Goal: Task Accomplishment & Management: Use online tool/utility

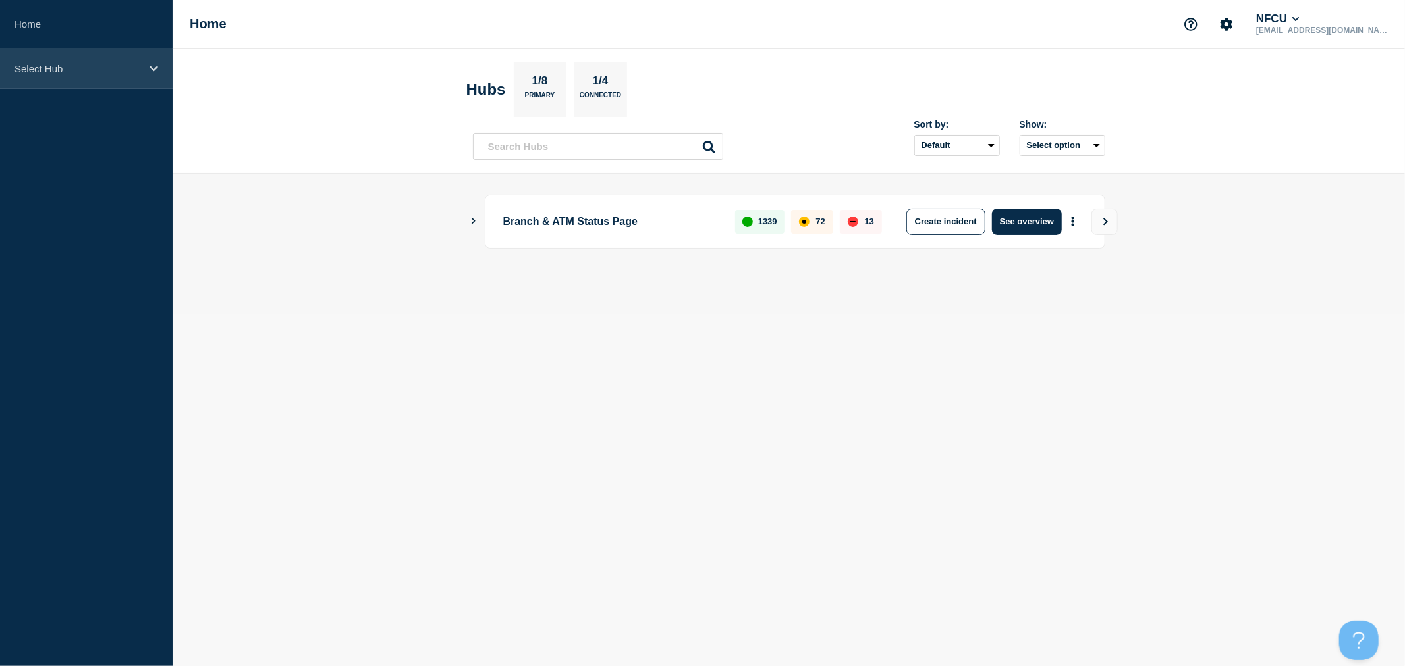
click at [143, 70] on div "Select Hub" at bounding box center [86, 69] width 173 height 40
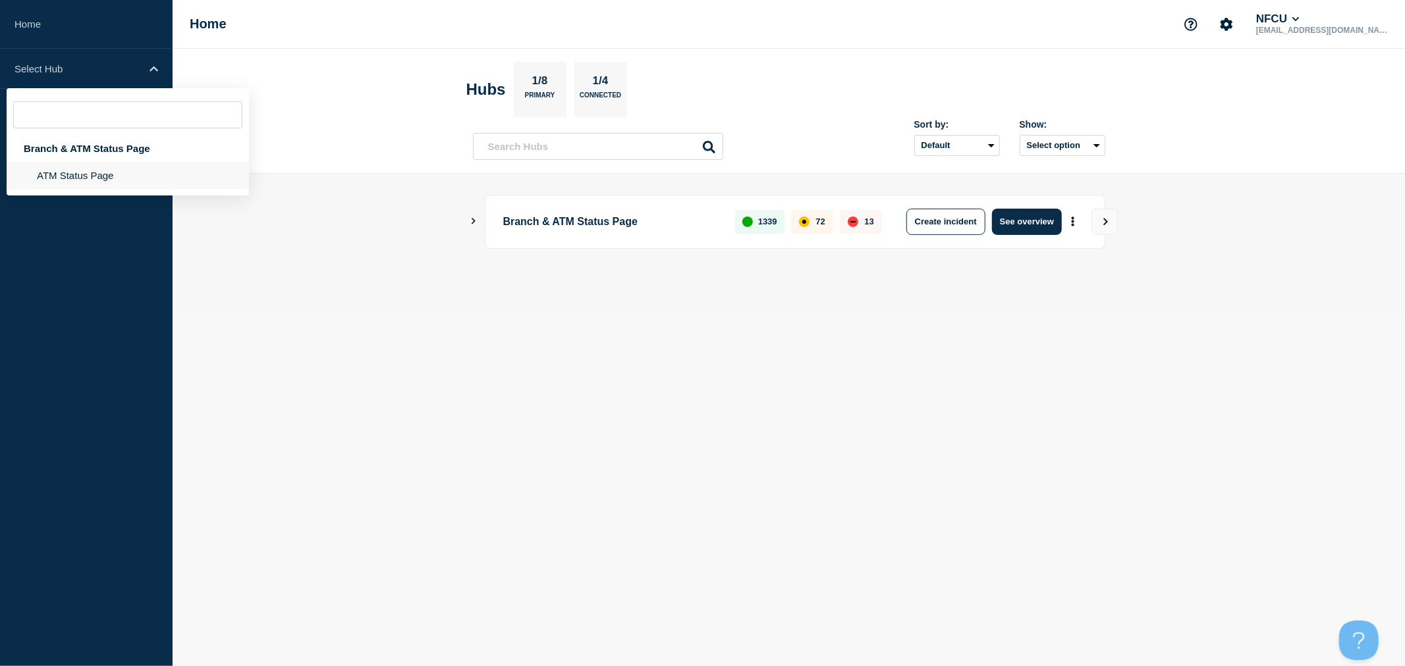
click at [44, 175] on li "ATM Status Page" at bounding box center [128, 175] width 242 height 27
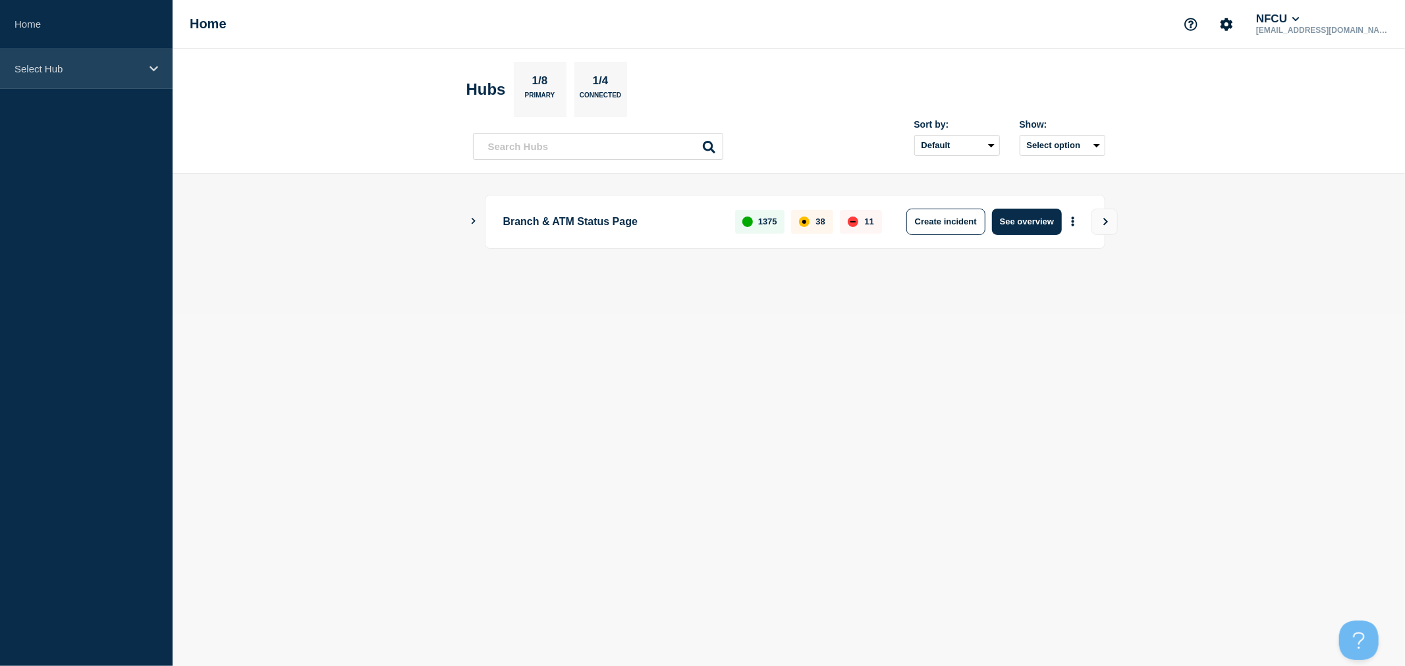
click at [121, 69] on p "Select Hub" at bounding box center [77, 68] width 126 height 11
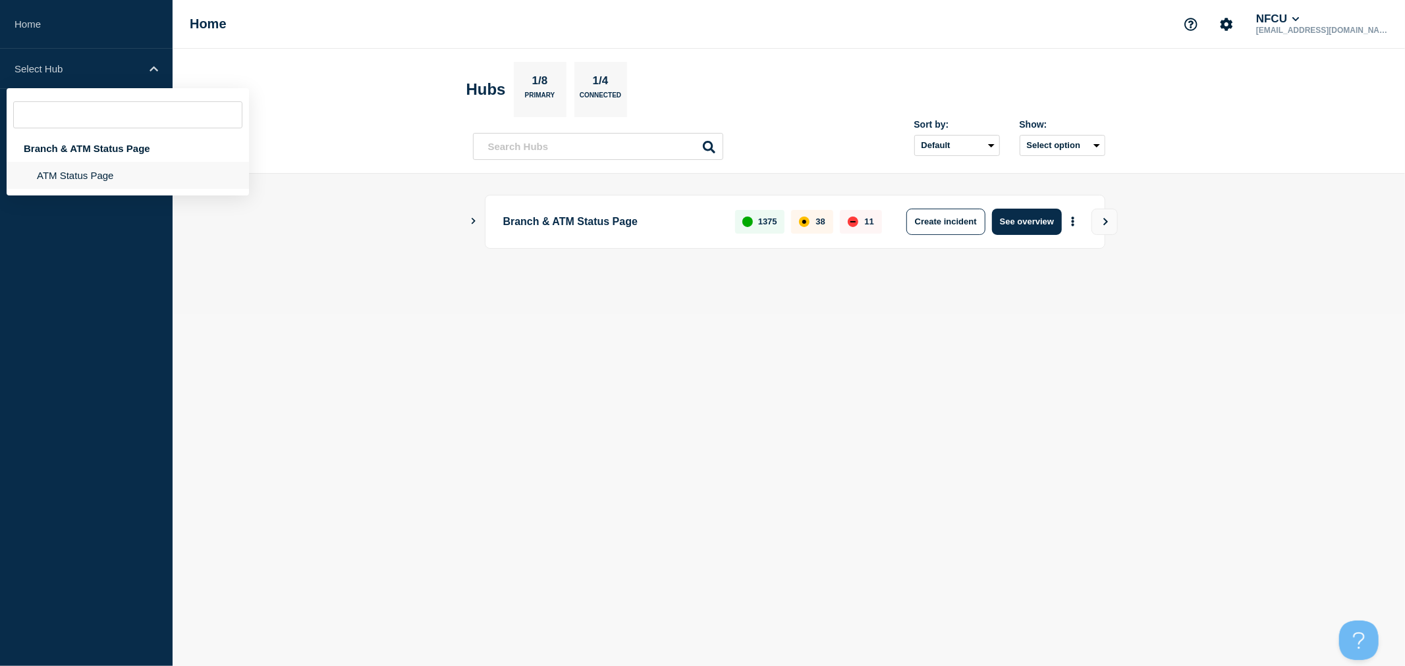
click at [109, 173] on li "ATM Status Page" at bounding box center [128, 175] width 242 height 27
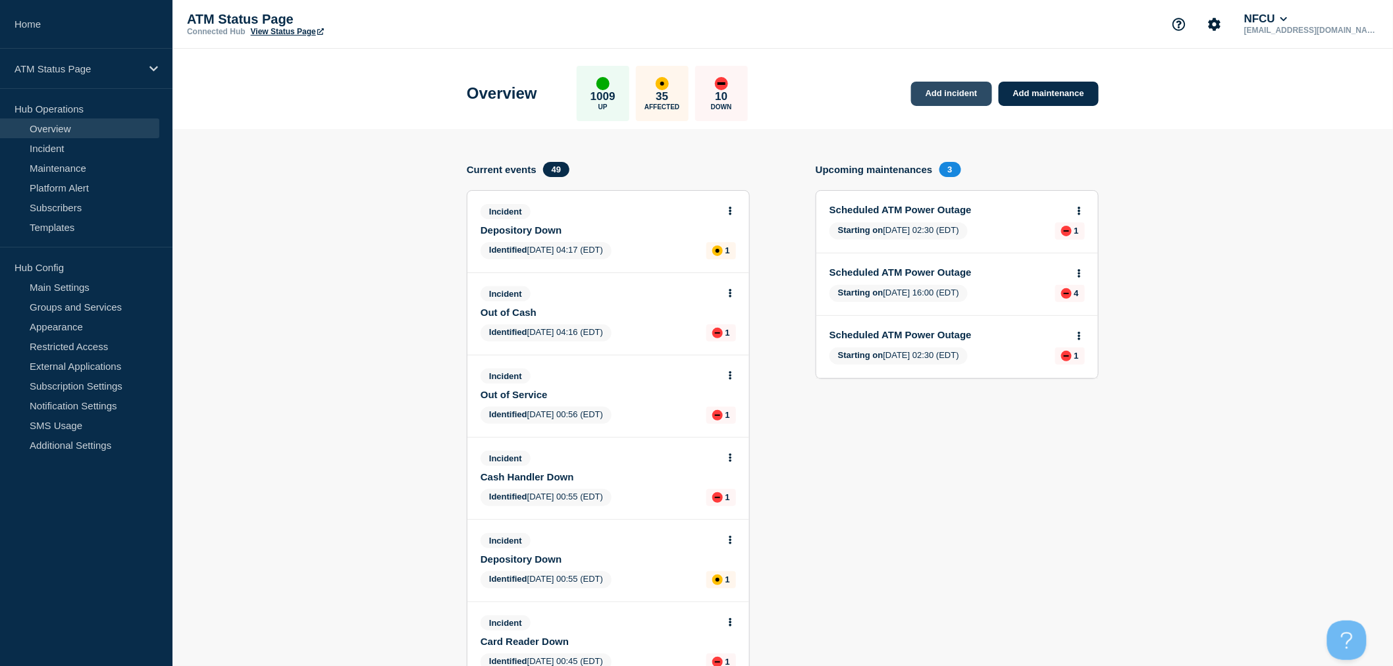
click at [956, 89] on link "Add incident" at bounding box center [951, 94] width 81 height 24
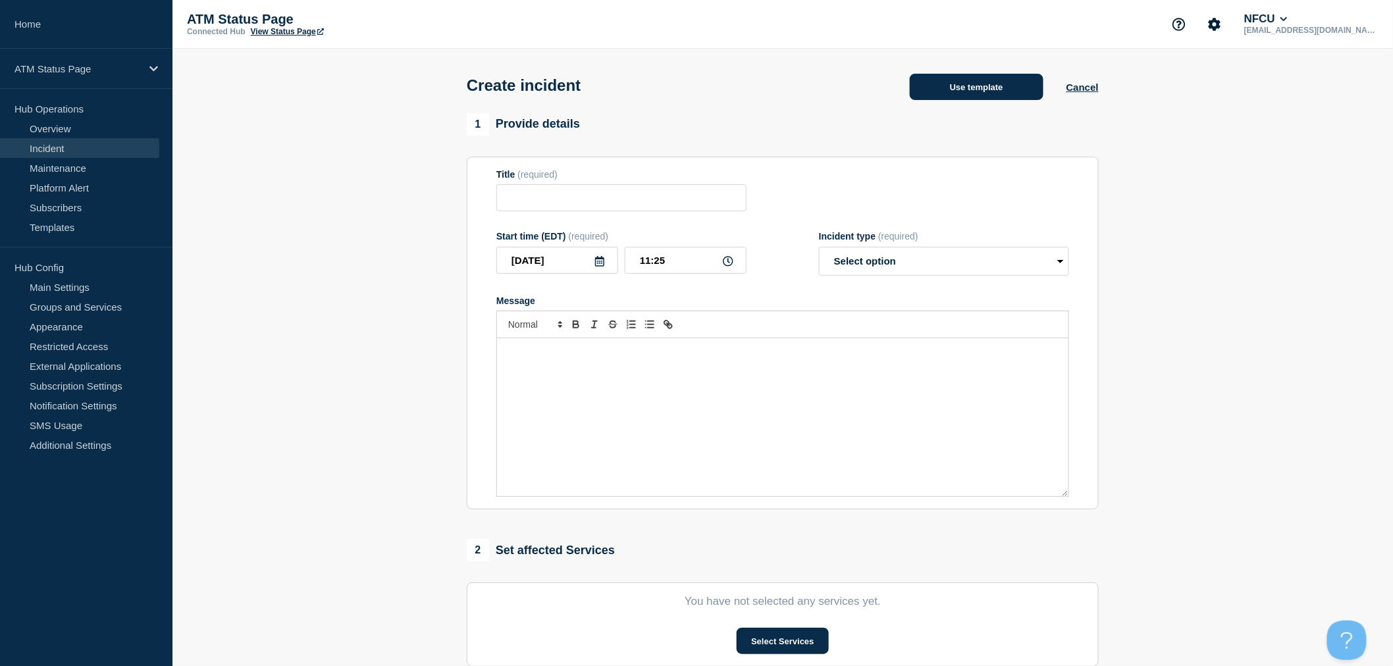
click at [952, 87] on button "Use template" at bounding box center [977, 87] width 134 height 26
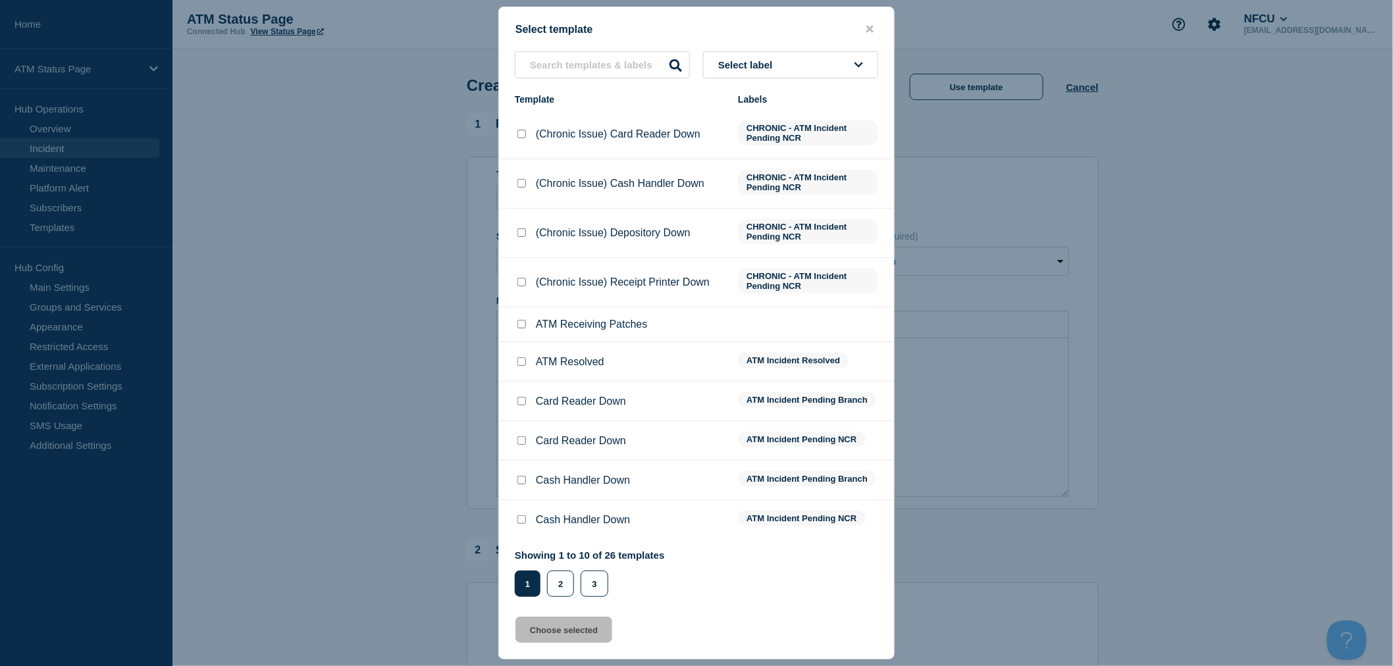
click at [804, 71] on button "Select label" at bounding box center [790, 64] width 175 height 27
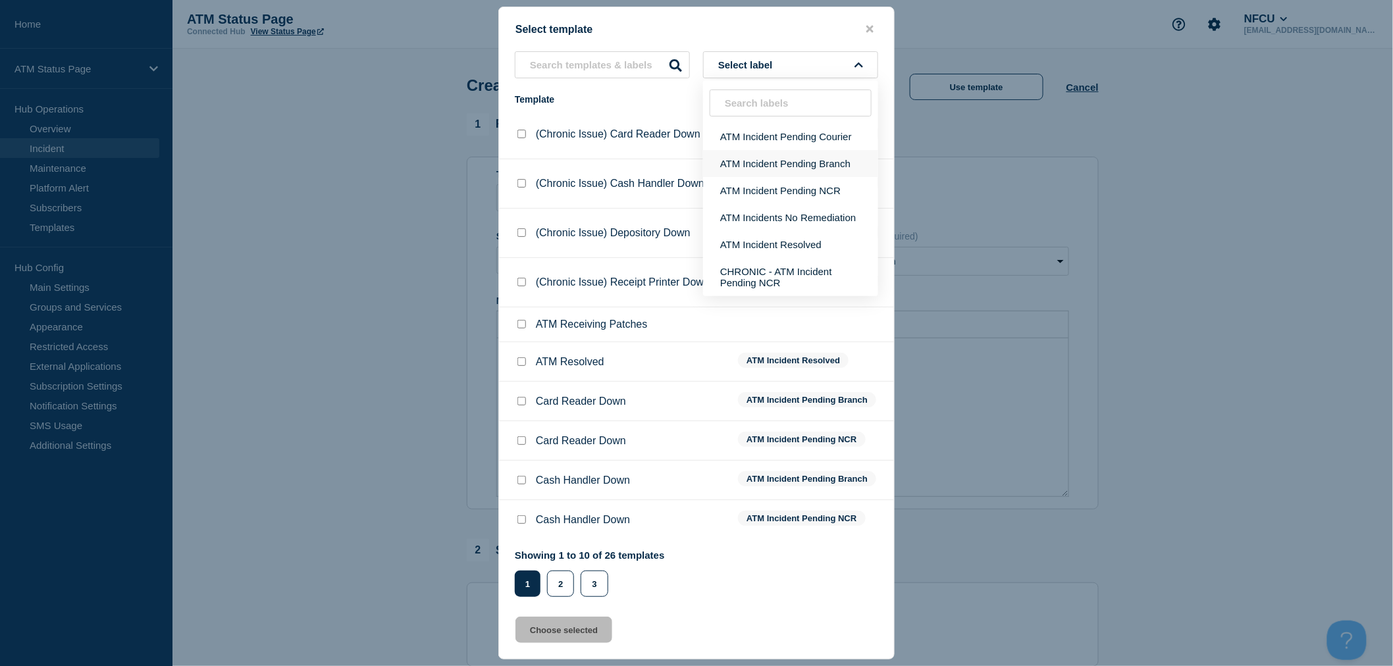
click at [782, 169] on button "ATM Incident Pending Branch" at bounding box center [790, 163] width 175 height 27
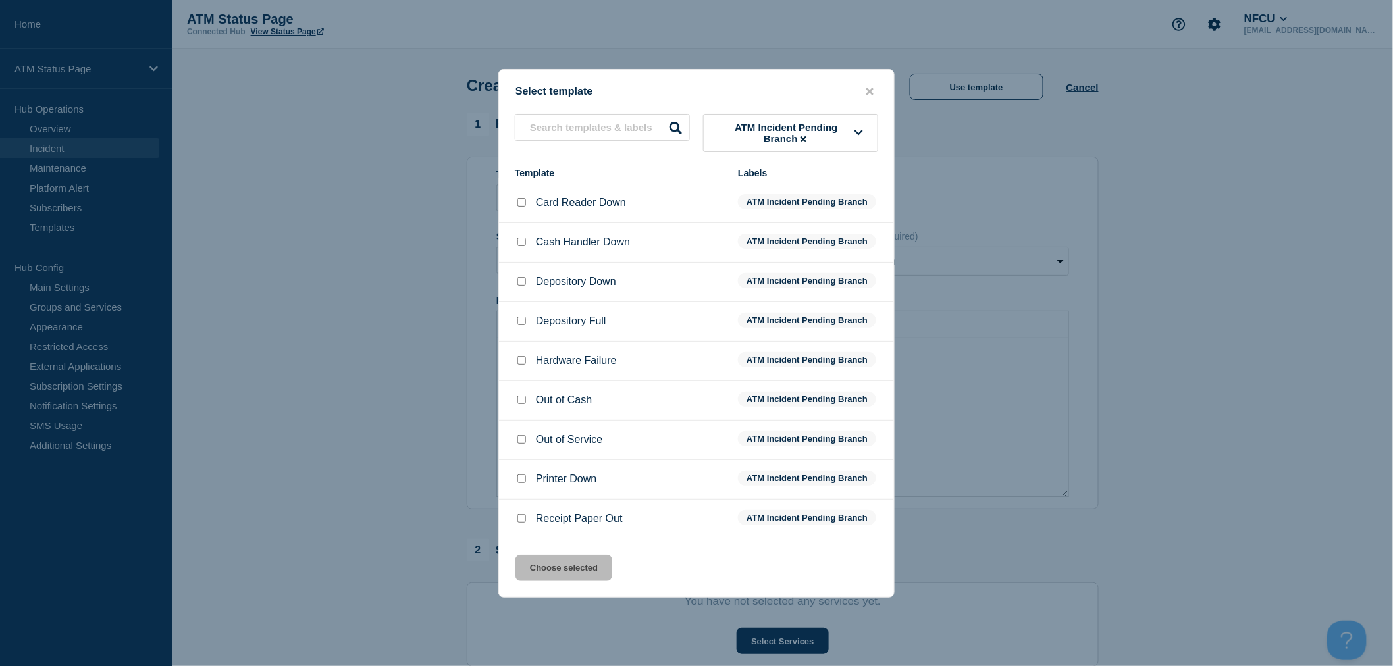
click at [521, 249] on div at bounding box center [521, 242] width 13 height 13
click at [522, 246] on input "Cash Handler Down checkbox" at bounding box center [522, 242] width 9 height 9
checkbox input "true"
click at [573, 566] on button "Choose selected" at bounding box center [564, 568] width 97 height 26
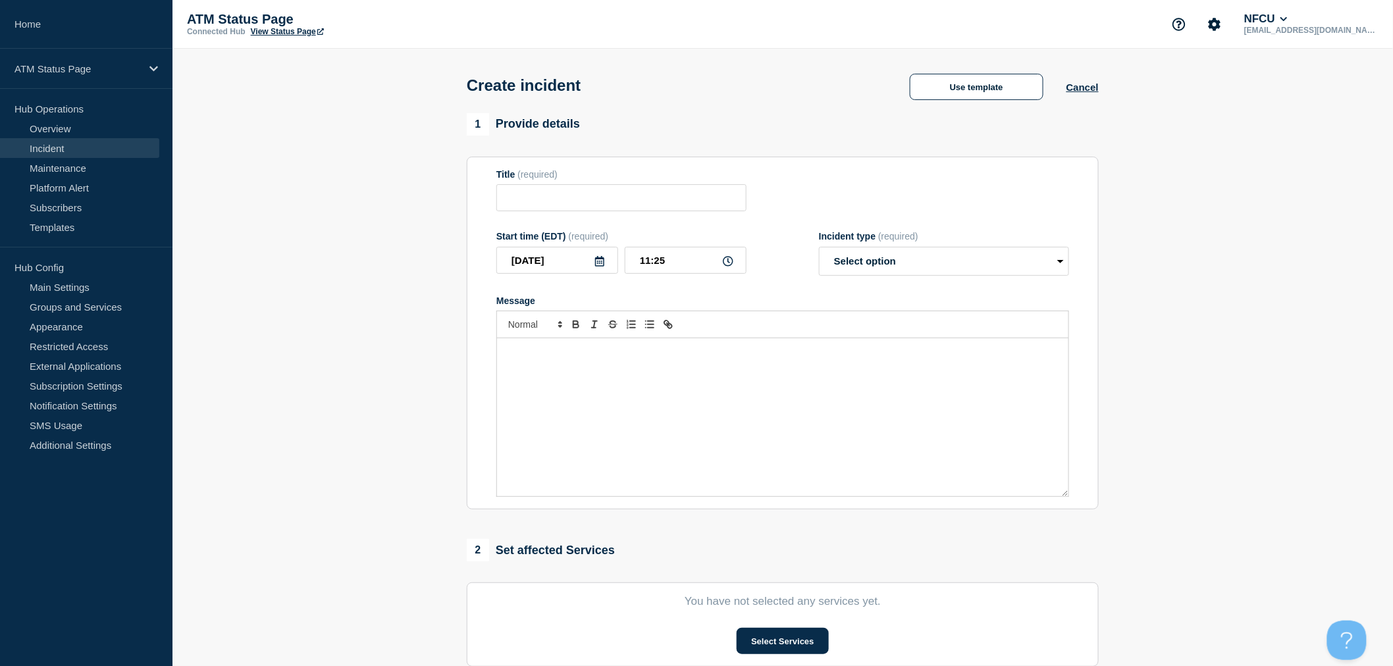
type input "Cash Handler Down"
select select "identified"
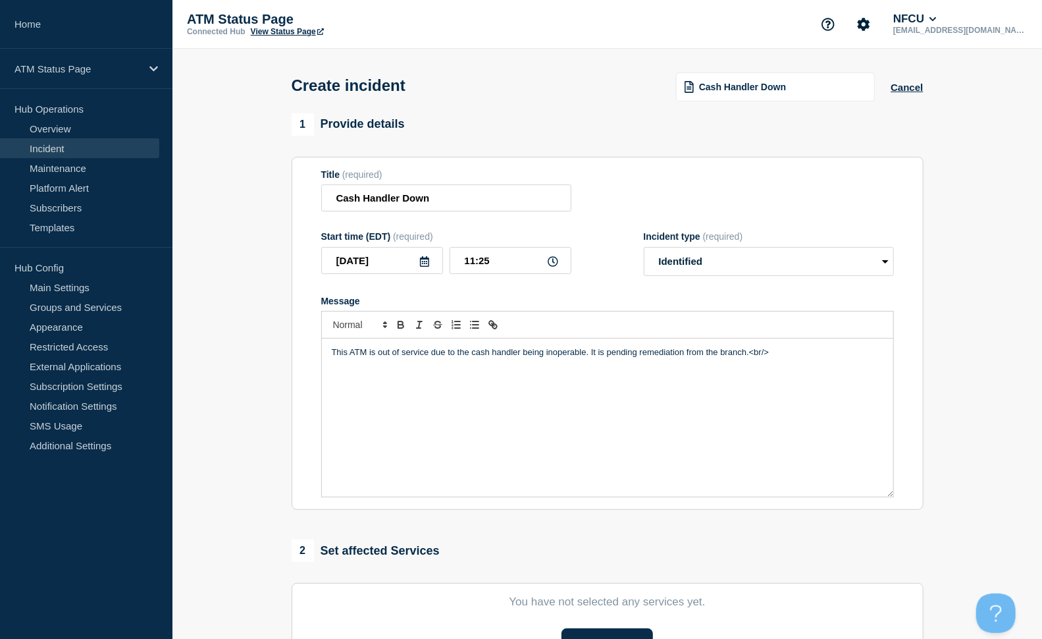
click at [966, 249] on section "1 Provide details Title (required) Cash Handler Down Start time (EDT) (required…" at bounding box center [608, 490] width 870 height 754
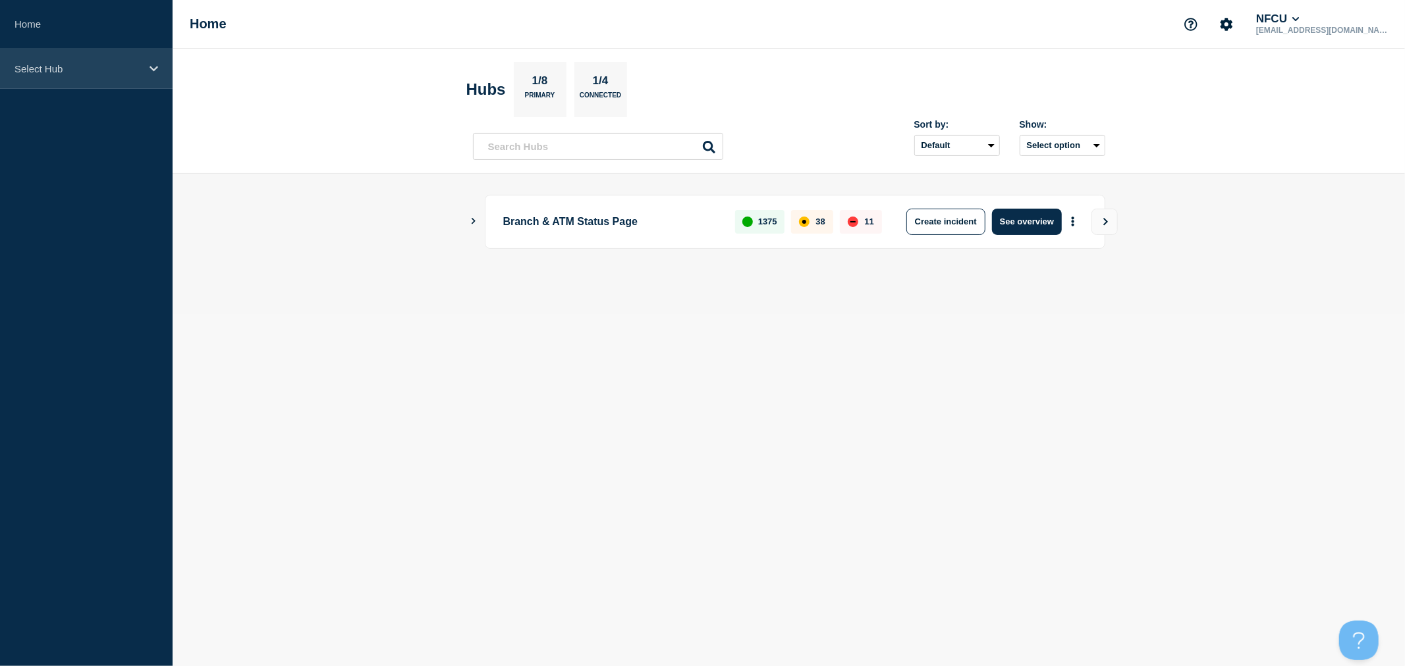
click at [115, 73] on p "Select Hub" at bounding box center [77, 68] width 126 height 11
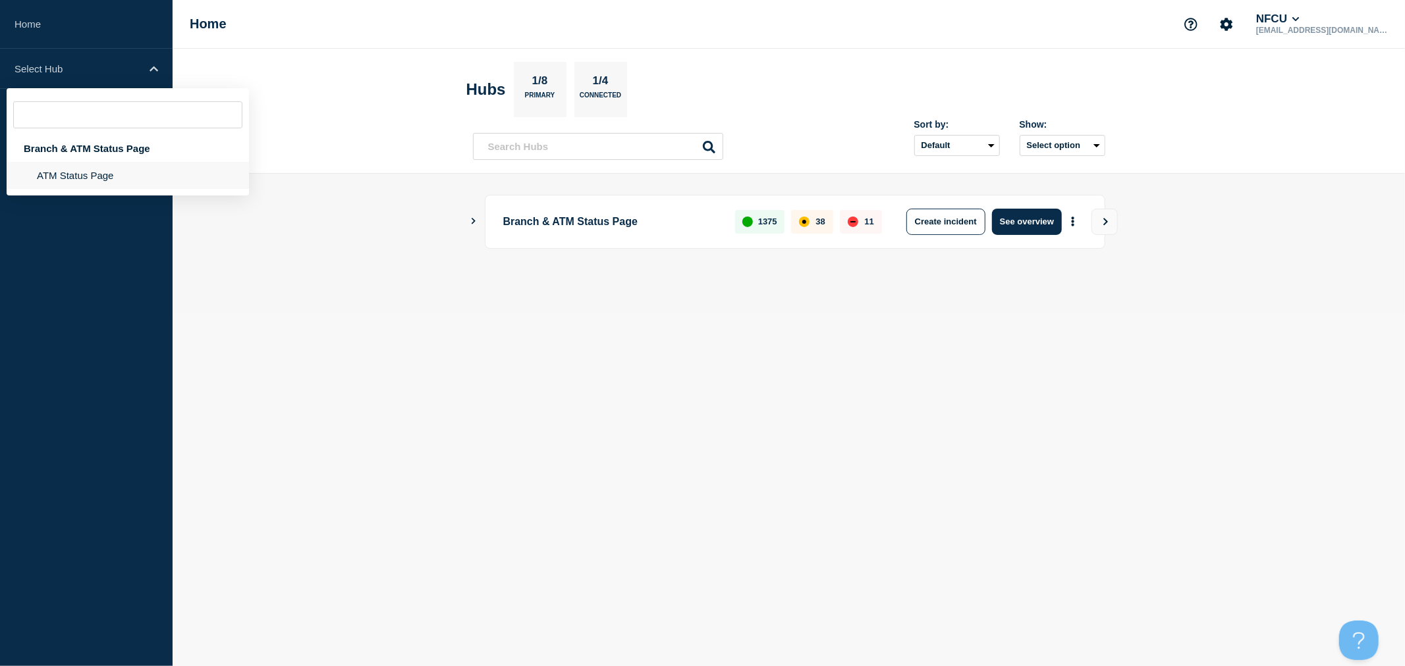
click at [105, 178] on li "ATM Status Page" at bounding box center [128, 175] width 242 height 27
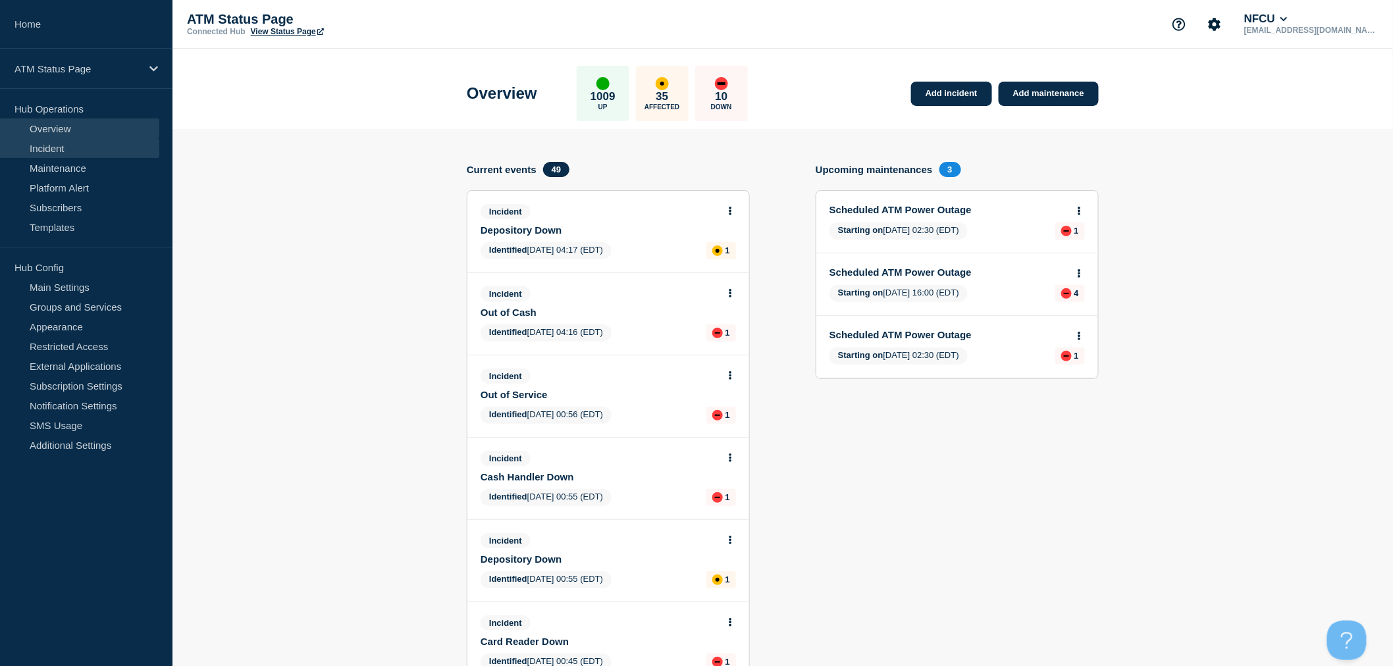
click at [88, 147] on link "Incident" at bounding box center [79, 148] width 159 height 20
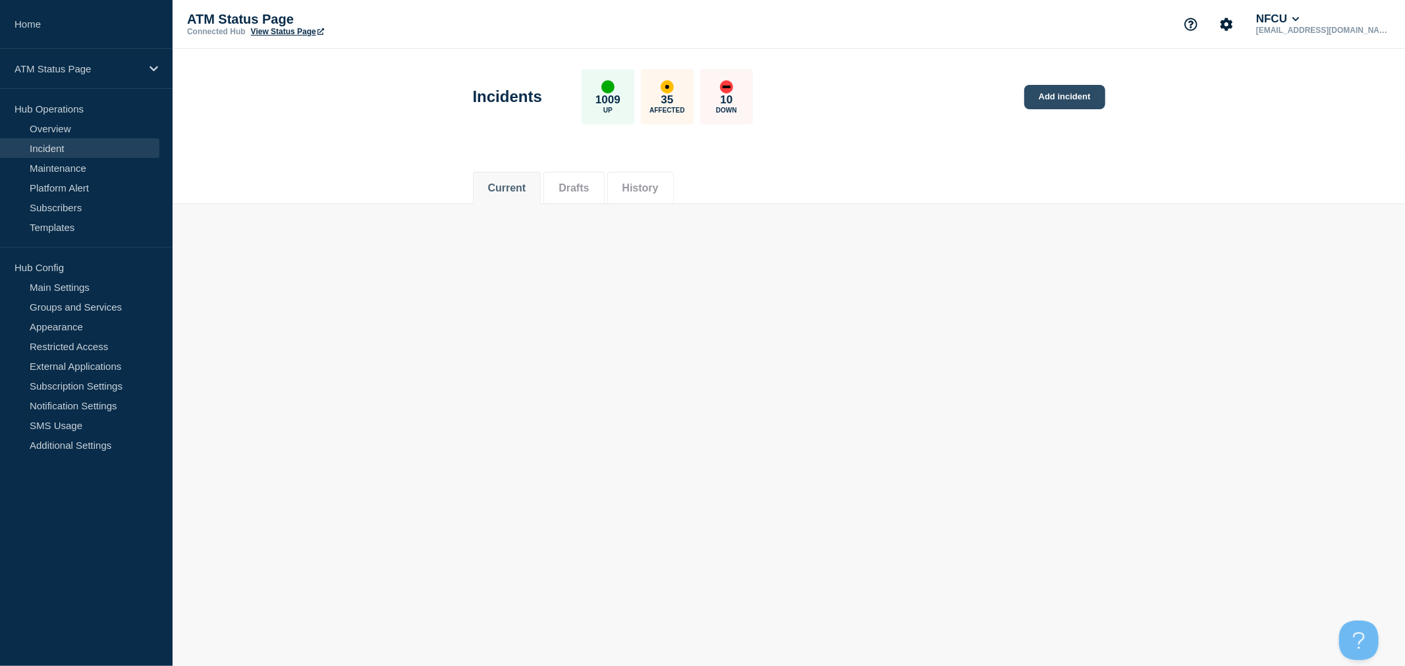
click at [1057, 100] on link "Add incident" at bounding box center [1064, 97] width 81 height 24
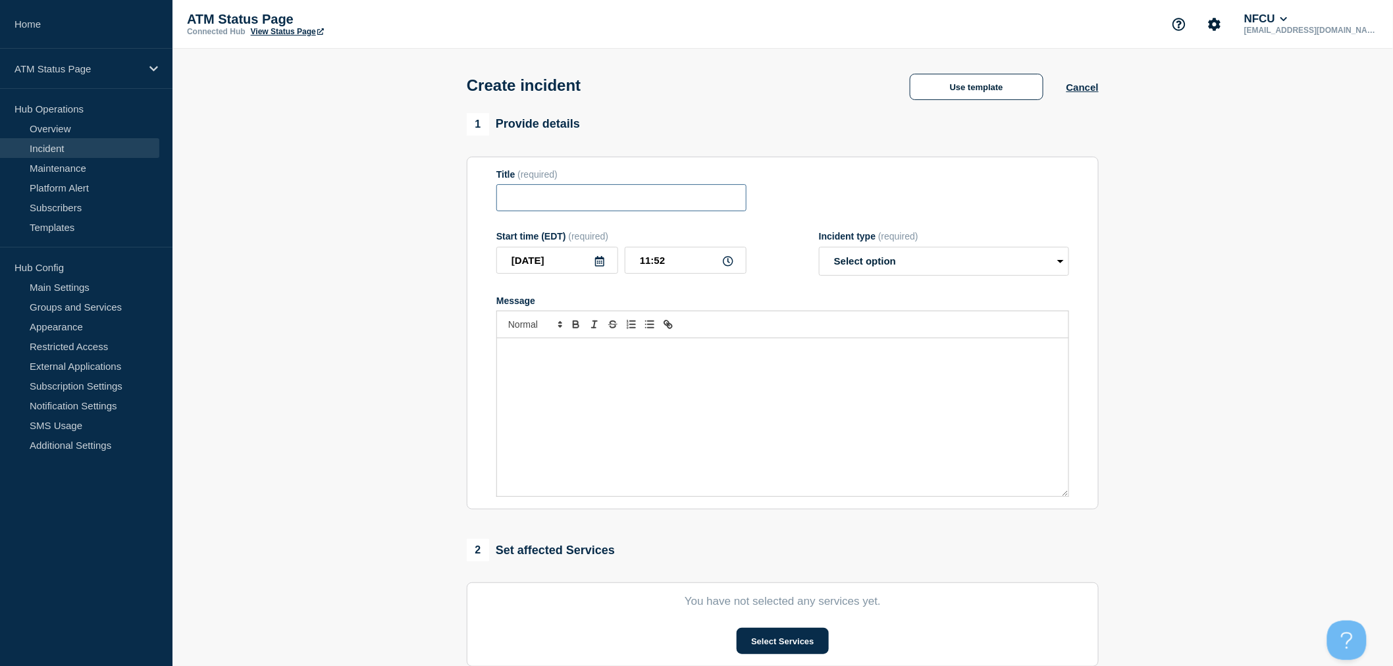
click at [609, 198] on input "Title" at bounding box center [622, 197] width 250 height 27
click at [986, 91] on button "Use template" at bounding box center [977, 87] width 134 height 26
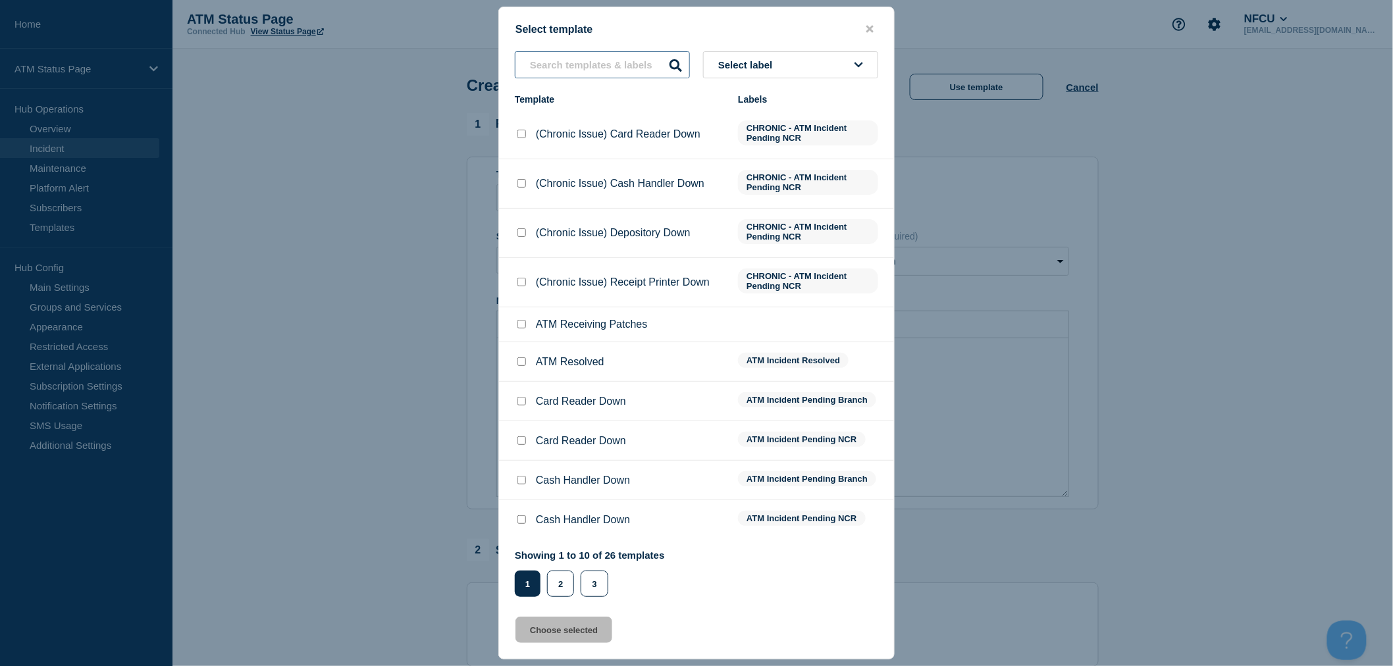
click at [653, 73] on input "text" at bounding box center [602, 64] width 175 height 27
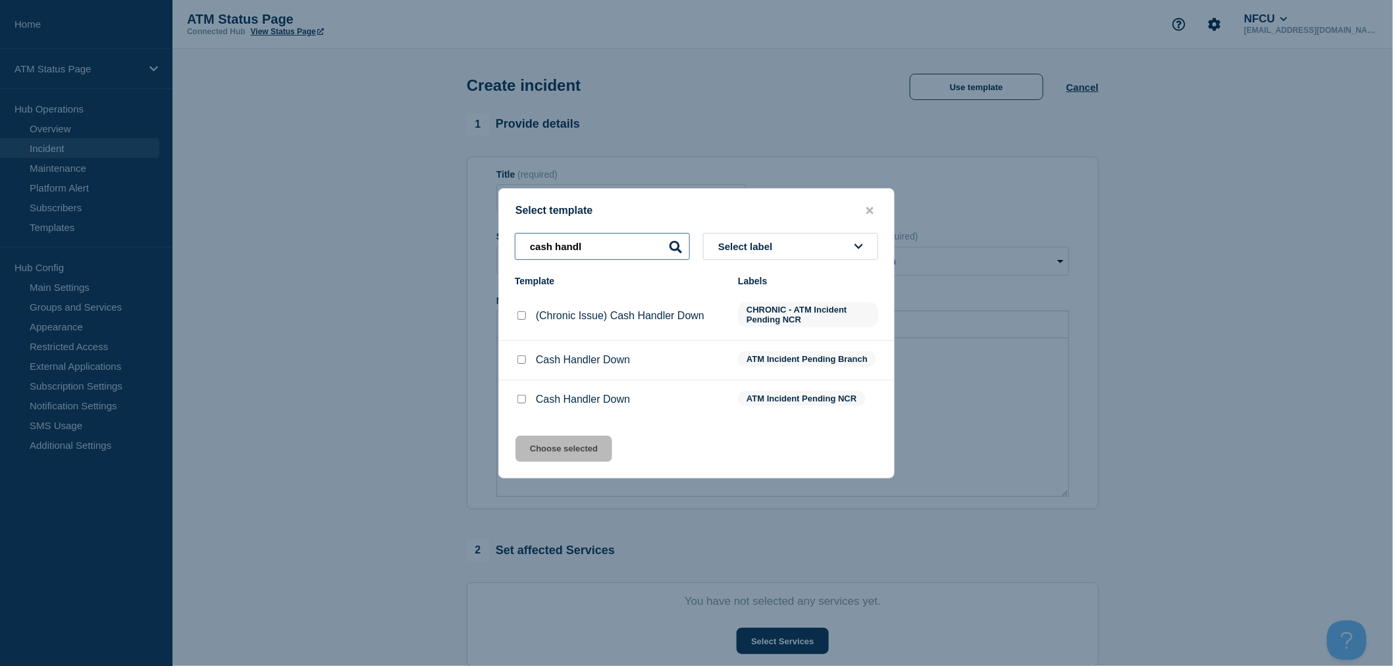
type input "cash handl"
drag, startPoint x: 650, startPoint y: 245, endPoint x: 414, endPoint y: 232, distance: 236.8
click at [414, 232] on div "Select template cash handl Select label Template Labels (Chronic Issue) Cash Ha…" at bounding box center [696, 333] width 1393 height 666
